Goal: Book appointment/travel/reservation

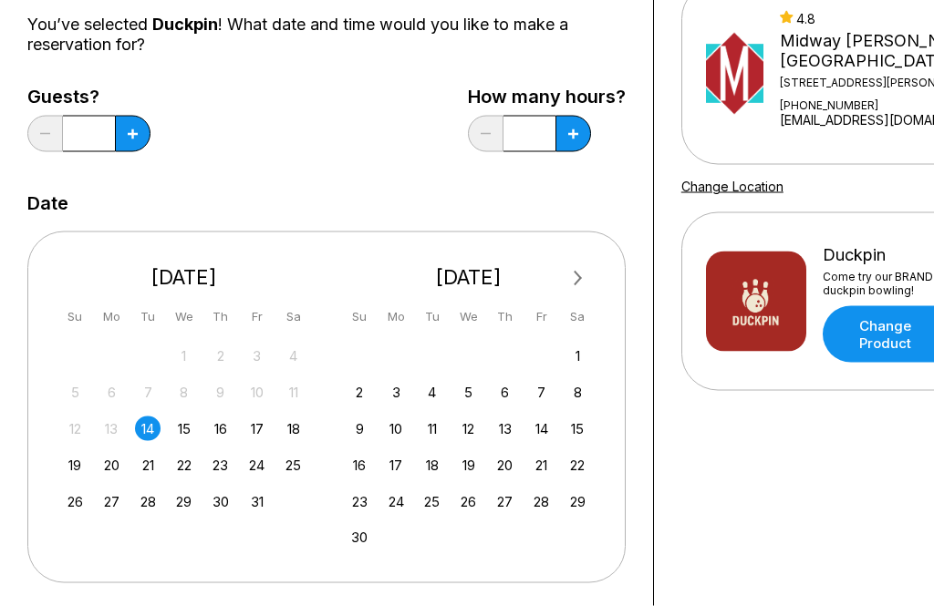
scroll to position [191, 0]
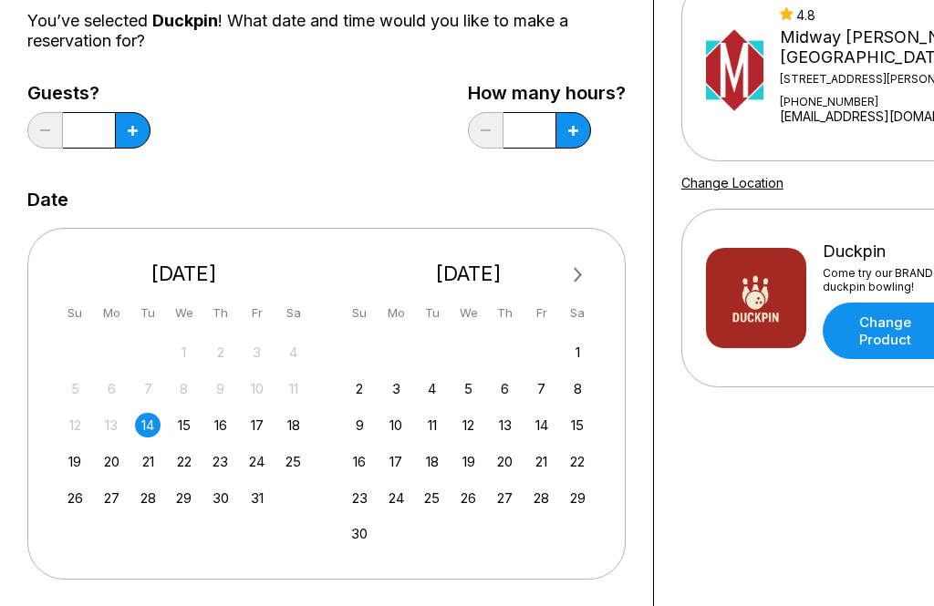
click at [258, 436] on div "17" at bounding box center [256, 425] width 25 height 25
click at [139, 140] on button at bounding box center [133, 130] width 36 height 36
click at [138, 139] on button at bounding box center [133, 130] width 36 height 36
click at [133, 130] on icon at bounding box center [133, 131] width 10 height 10
click at [134, 137] on button at bounding box center [133, 130] width 36 height 36
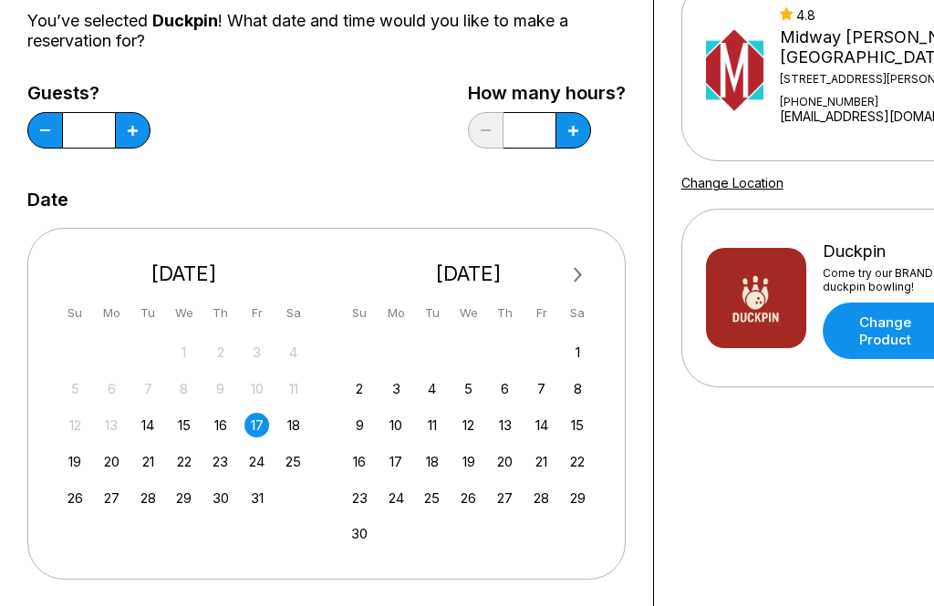
type input "*"
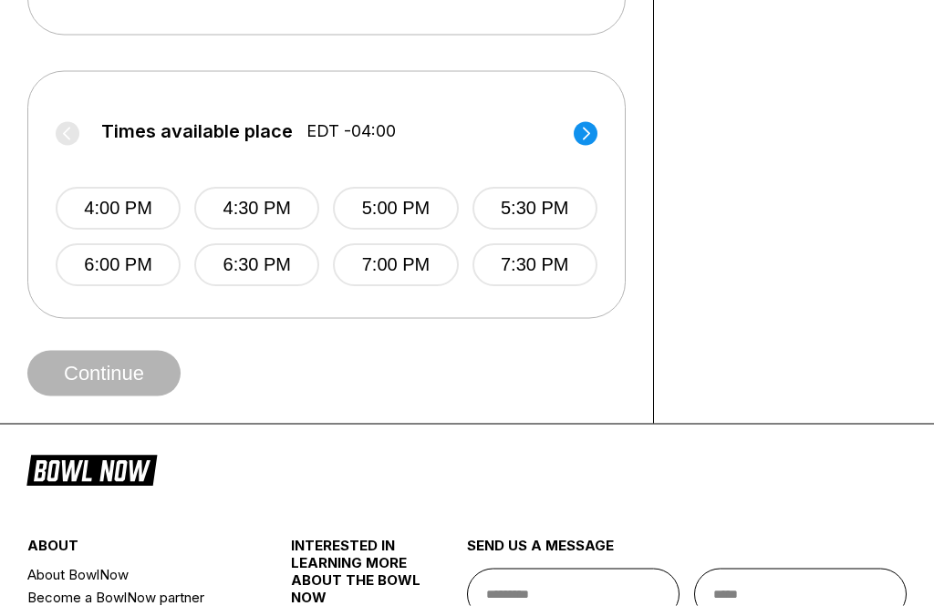
scroll to position [736, 0]
click at [416, 269] on button "7:00 PM" at bounding box center [395, 264] width 125 height 43
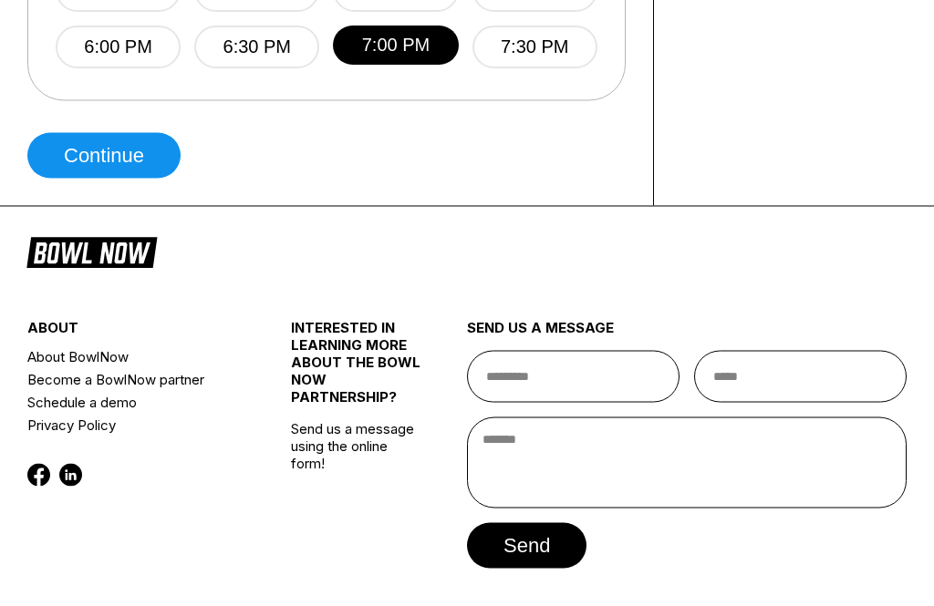
scroll to position [955, 0]
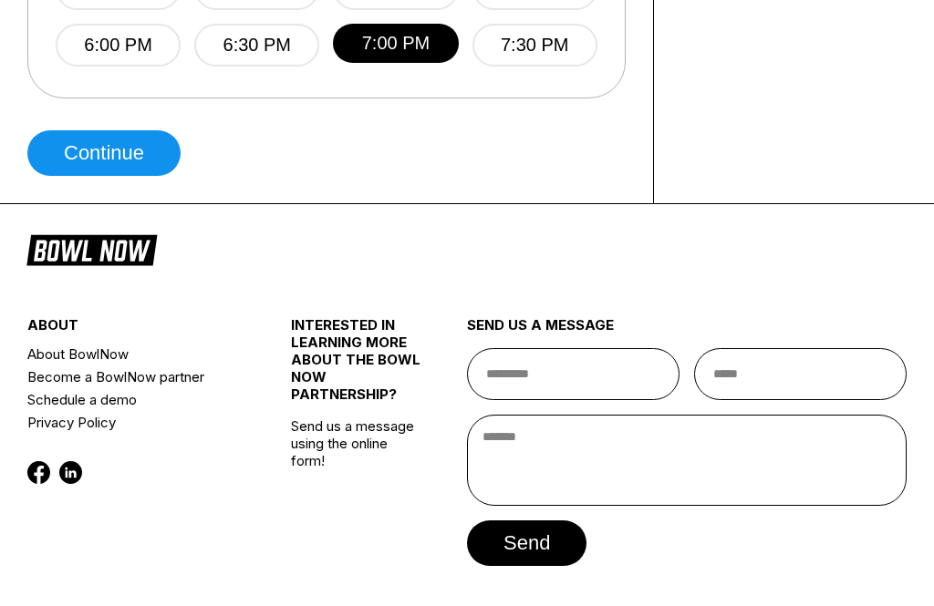
click at [138, 171] on button "Continue" at bounding box center [103, 153] width 153 height 46
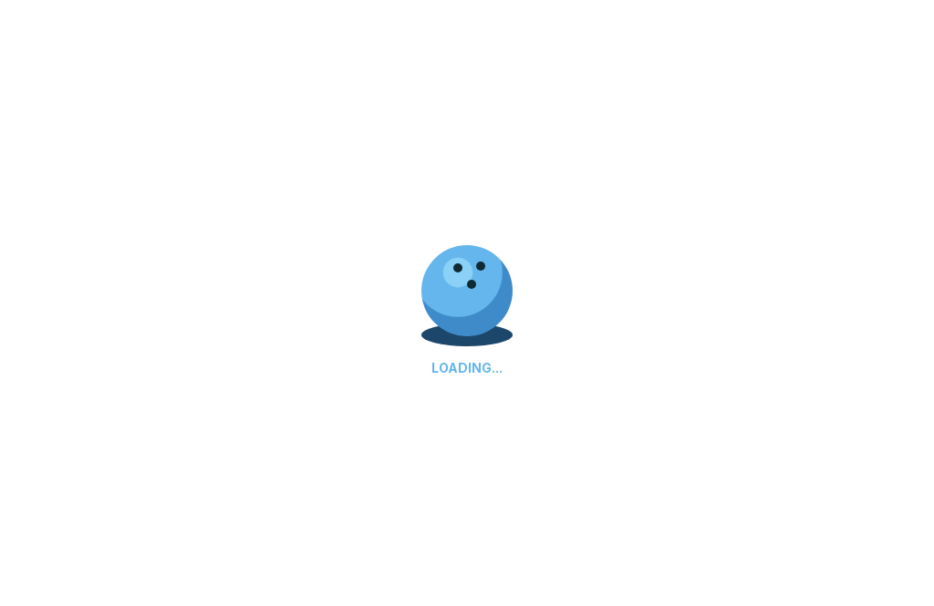
select select "**"
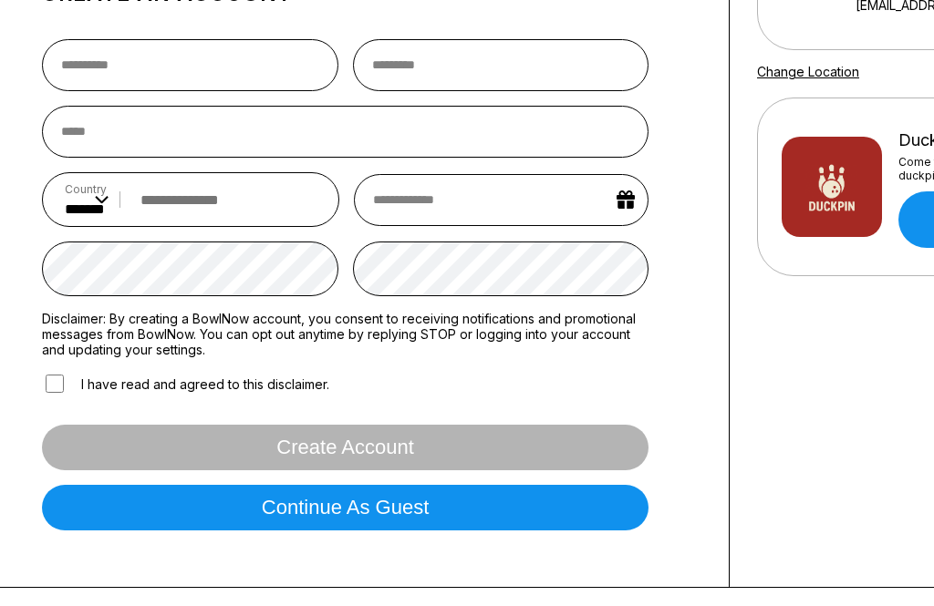
scroll to position [295, 0]
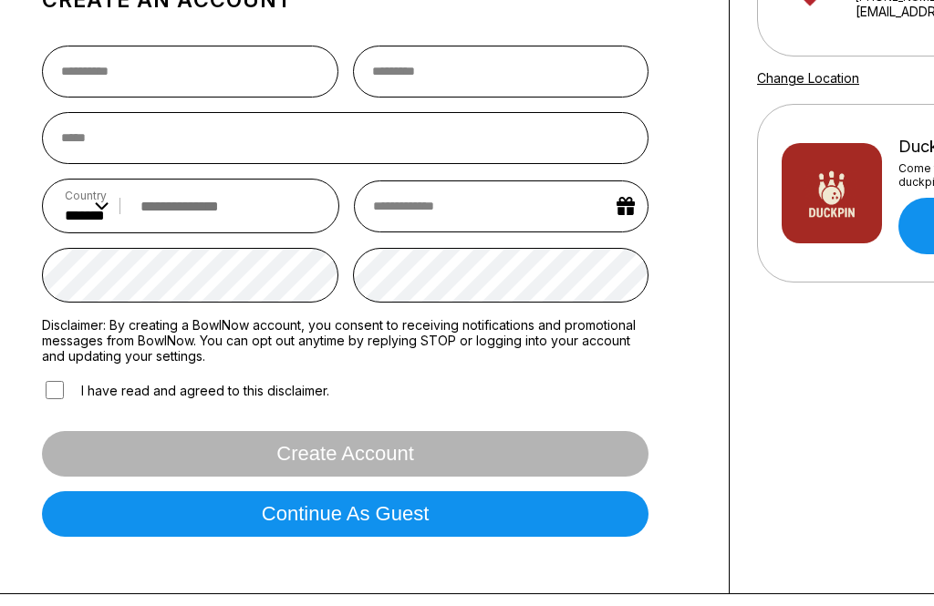
click at [611, 507] on button "Continue as guest" at bounding box center [345, 514] width 606 height 46
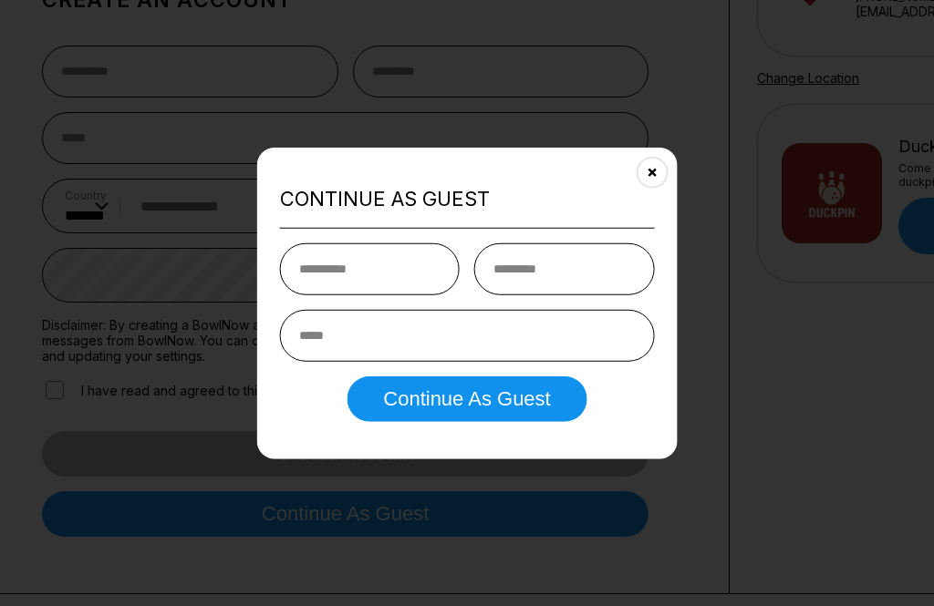
click at [856, 228] on div at bounding box center [467, 303] width 934 height 606
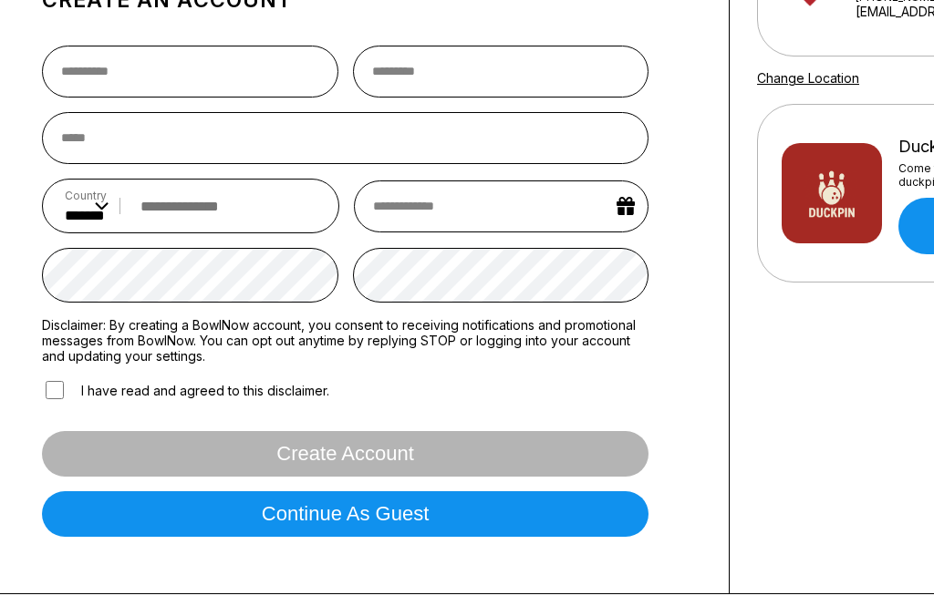
click at [459, 517] on button "Continue as guest" at bounding box center [345, 514] width 606 height 46
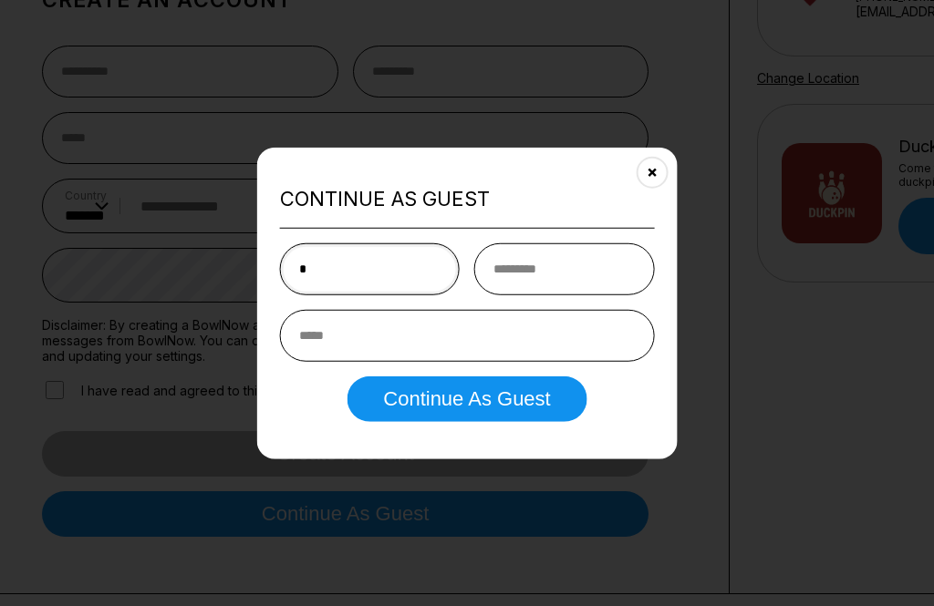
type input "*******"
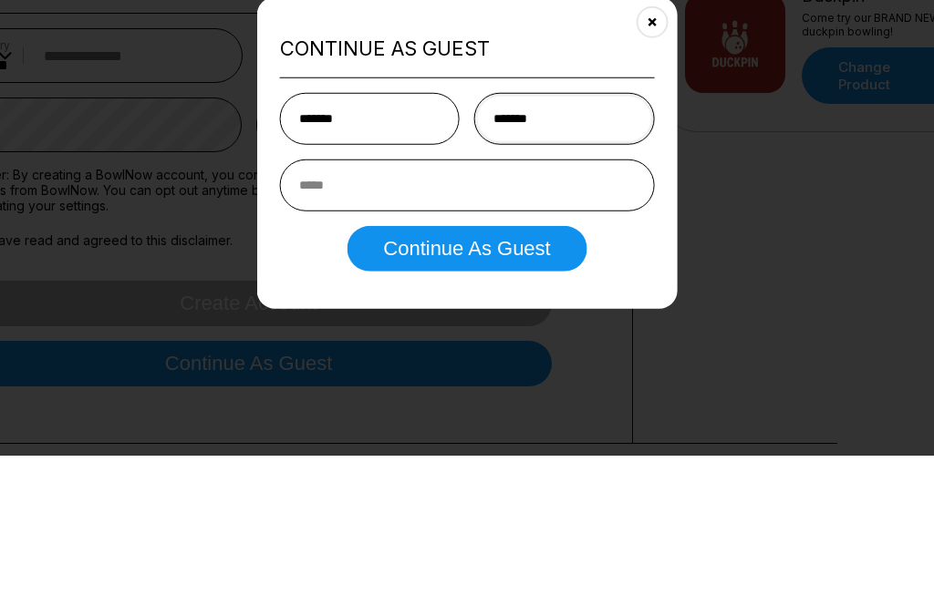
type input "*******"
click at [562, 310] on input "email" at bounding box center [467, 336] width 375 height 52
type input "**********"
click at [557, 377] on button "Continue as Guest" at bounding box center [466, 400] width 240 height 46
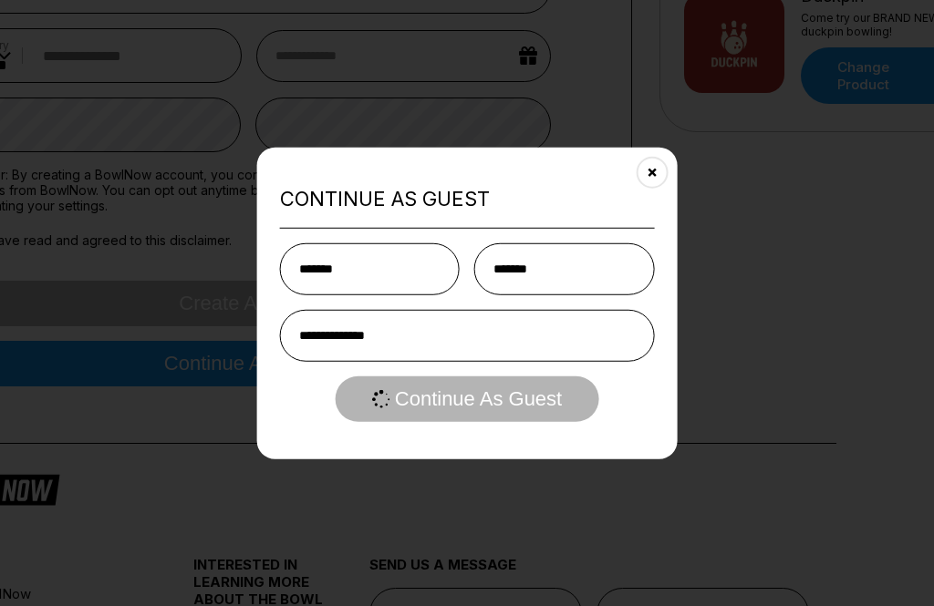
scroll to position [0, 0]
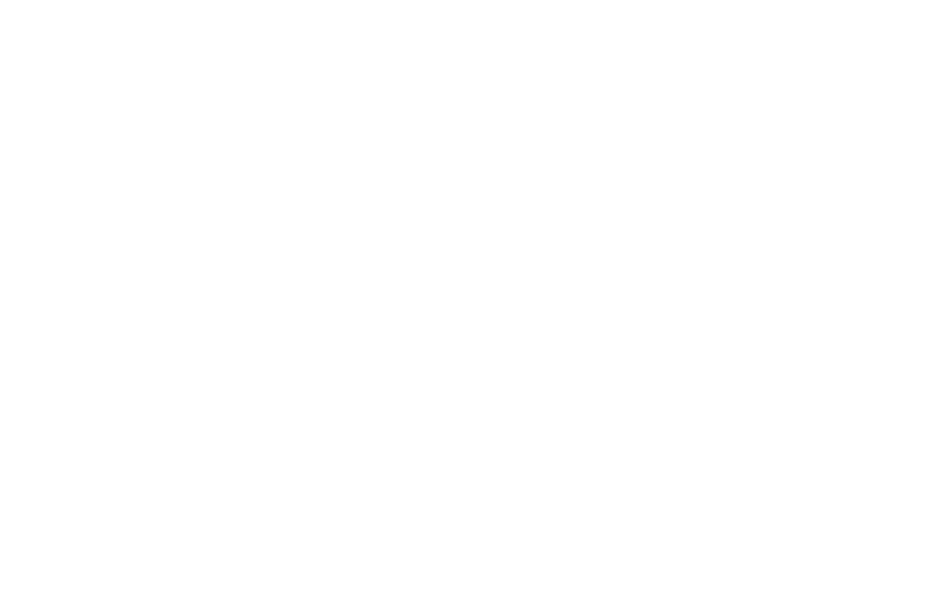
select select "**"
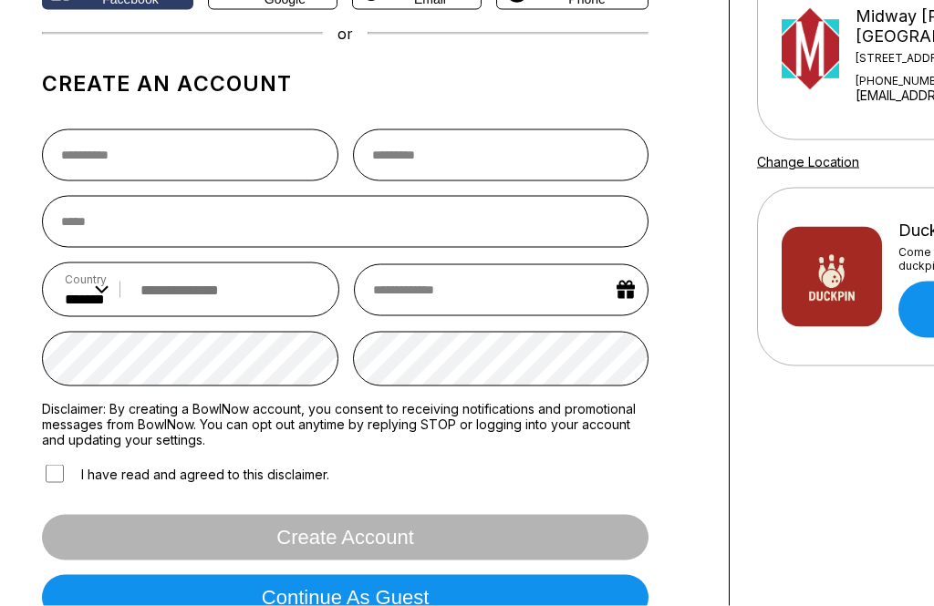
scroll to position [248, 0]
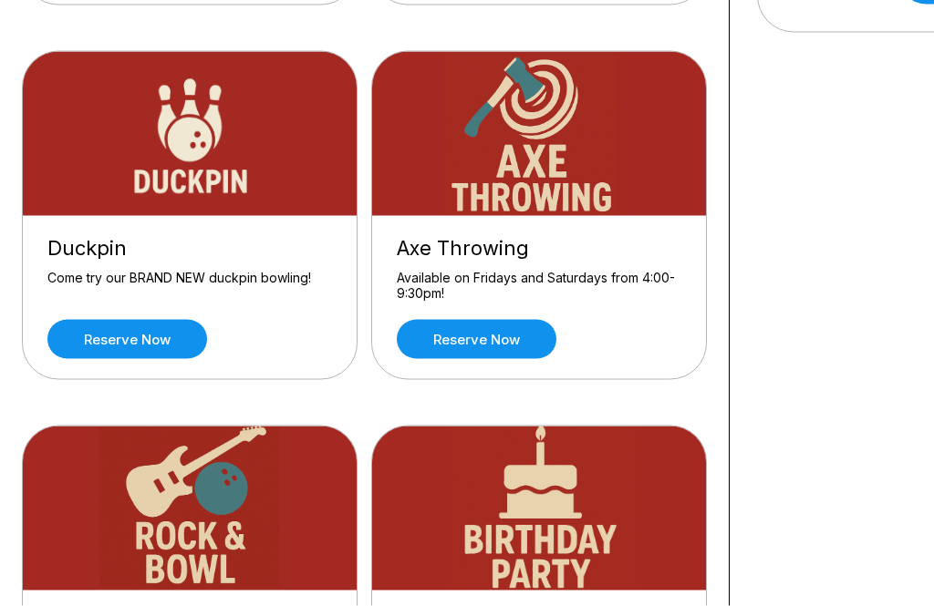
click at [170, 340] on link "Reserve now" at bounding box center [127, 339] width 160 height 39
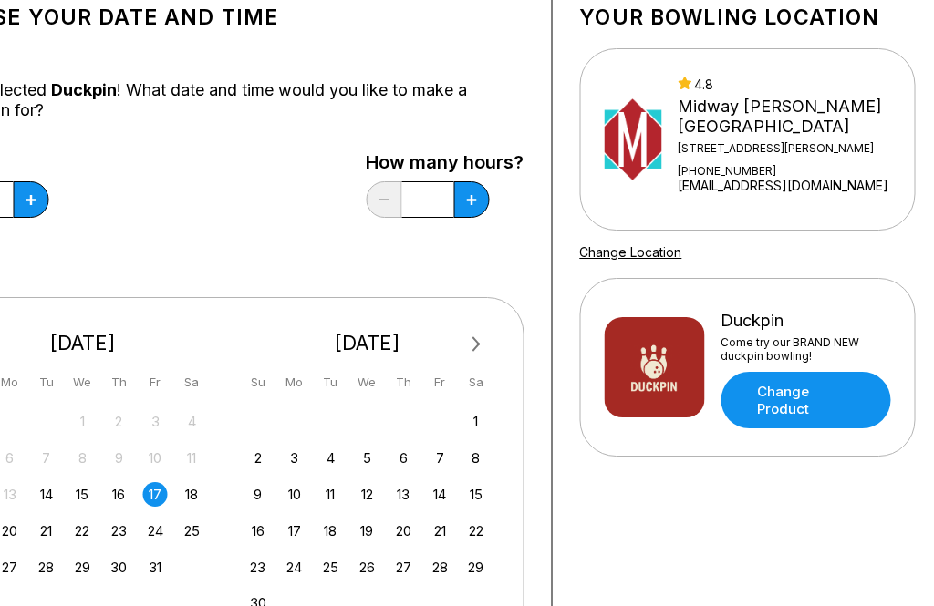
scroll to position [121, 110]
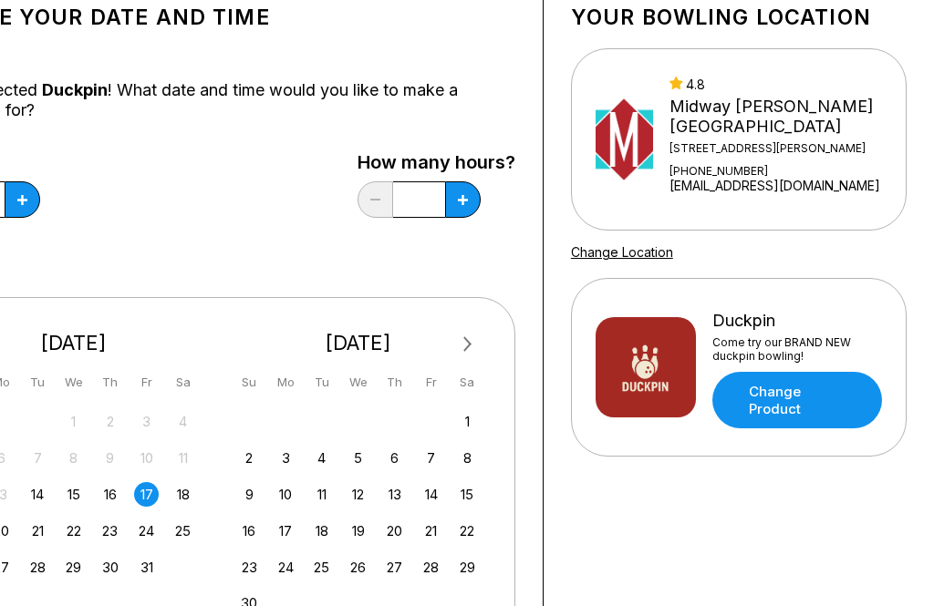
click at [842, 396] on link "Change Product" at bounding box center [797, 400] width 170 height 57
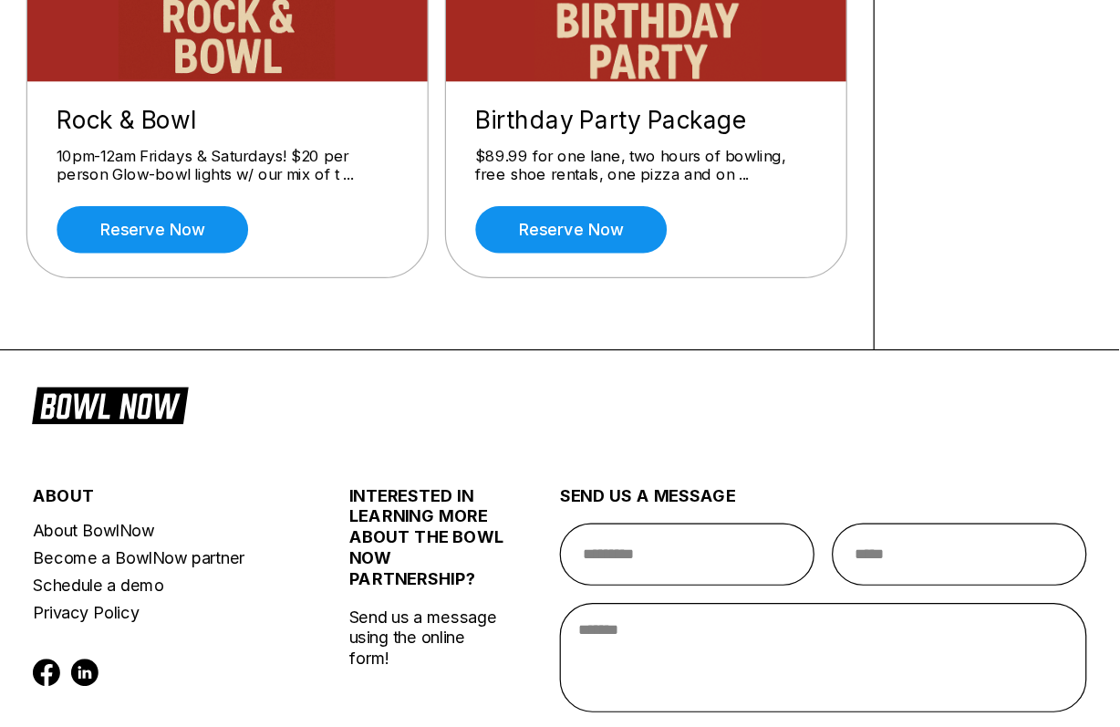
scroll to position [1069, 0]
